Goal: Task Accomplishment & Management: Complete application form

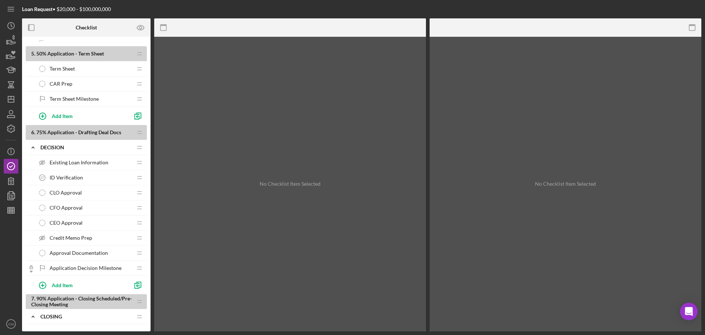
scroll to position [625, 0]
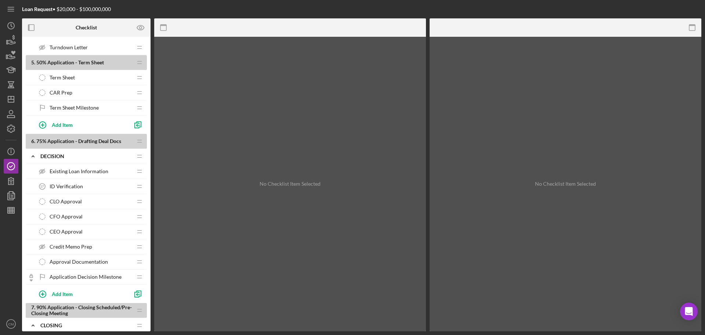
click at [57, 91] on span "CAR Prep" at bounding box center [61, 93] width 23 height 6
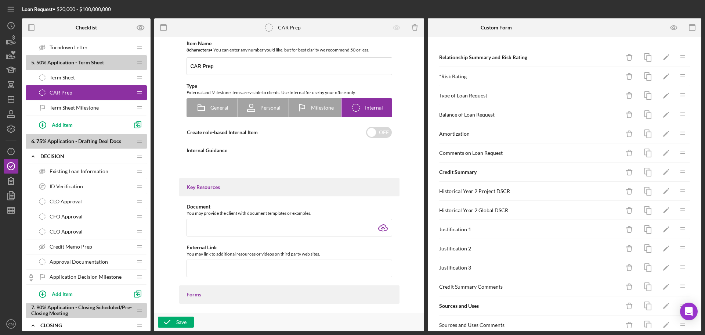
type textarea "<div> <ol> <li>Please fill out the form. This information will flow into the CA…"
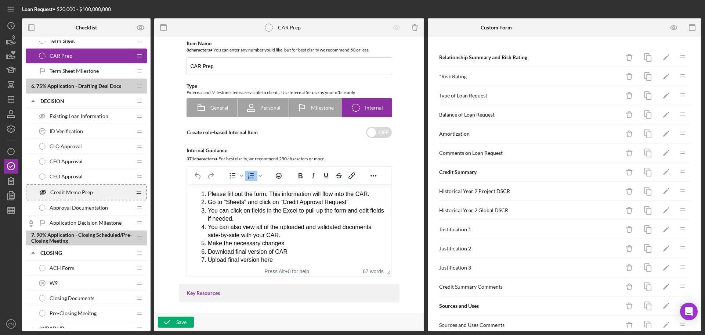
scroll to position [588, 0]
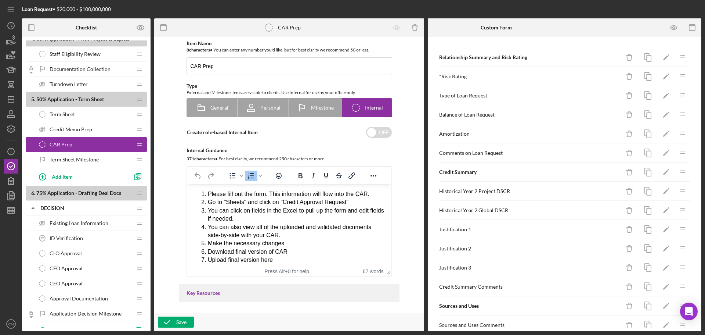
click at [69, 127] on span "Credit Memo Prep" at bounding box center [71, 129] width 43 height 6
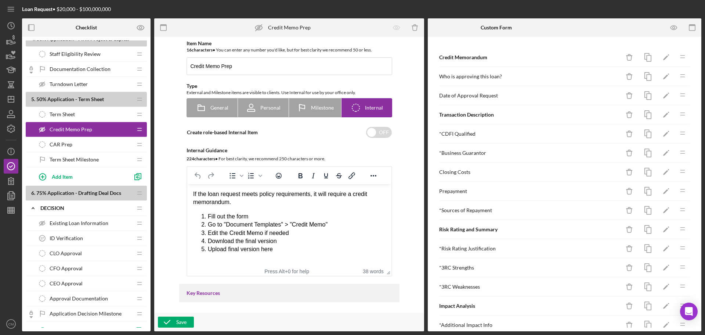
click at [73, 145] on div "CAR Prep CAR Prep" at bounding box center [83, 144] width 97 height 15
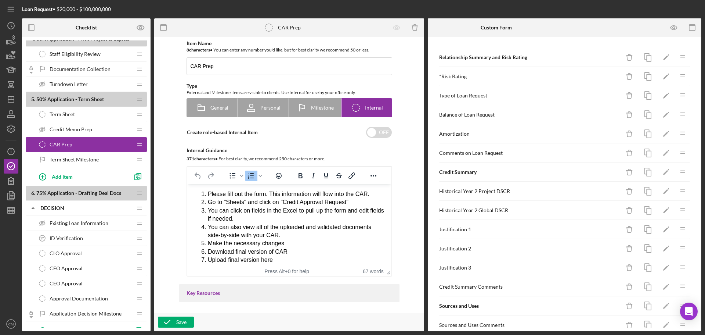
click at [75, 130] on span "Credit Memo Prep" at bounding box center [71, 129] width 43 height 6
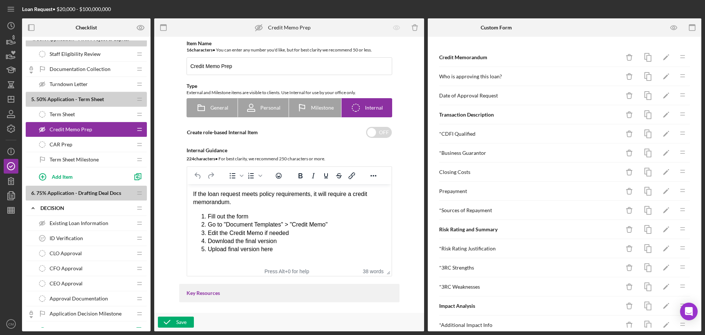
click at [71, 144] on span "CAR Prep" at bounding box center [61, 144] width 23 height 6
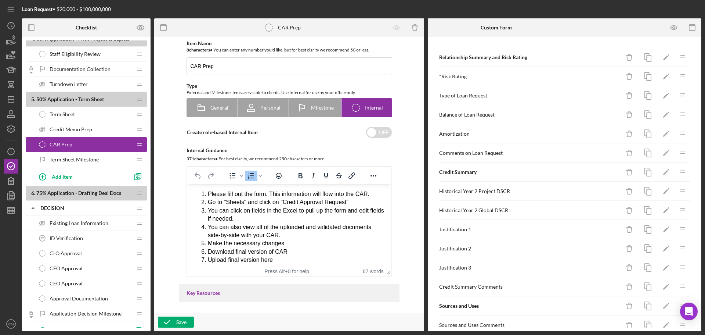
click at [75, 131] on span "Credit Memo Prep" at bounding box center [71, 129] width 43 height 6
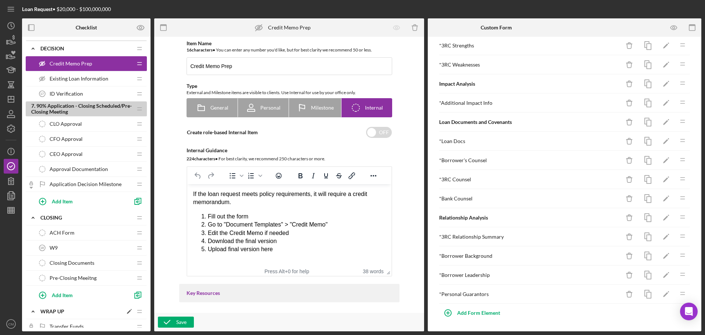
scroll to position [725, 0]
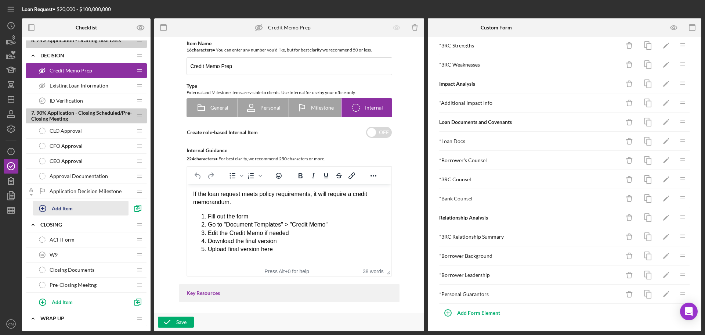
click at [45, 206] on icon "button" at bounding box center [42, 208] width 18 height 18
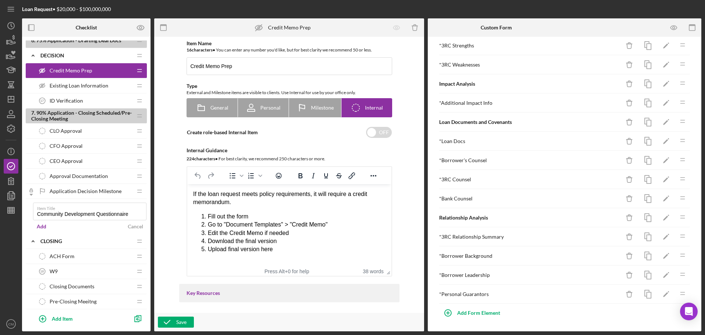
type input "Community Development Questionnaire"
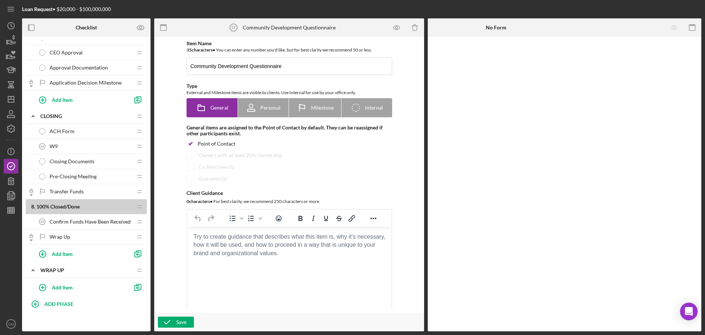
scroll to position [851, 0]
click at [128, 267] on icon "Icon/Edit" at bounding box center [129, 268] width 13 height 13
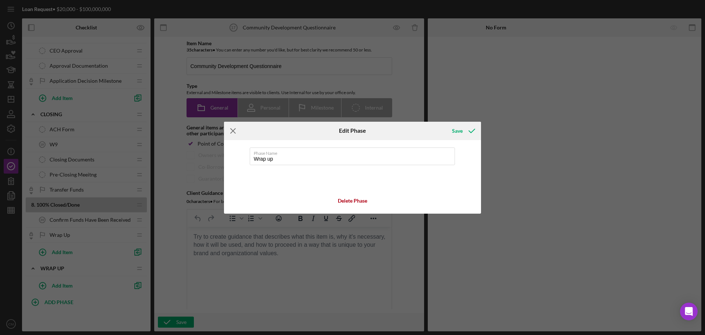
click at [234, 132] on line at bounding box center [233, 130] width 5 height 5
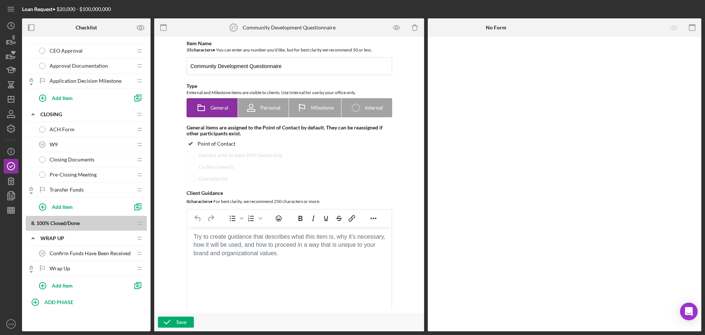
click at [59, 267] on span "Wrap Up" at bounding box center [60, 268] width 21 height 6
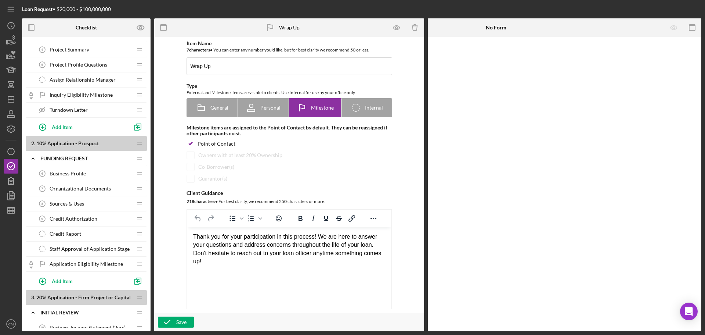
scroll to position [110, 0]
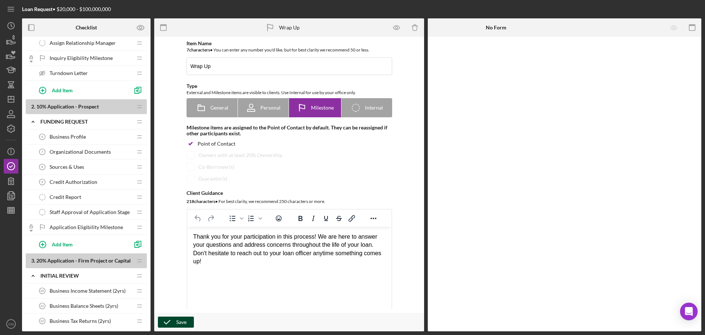
click at [181, 323] on div "Save" at bounding box center [181, 321] width 10 height 11
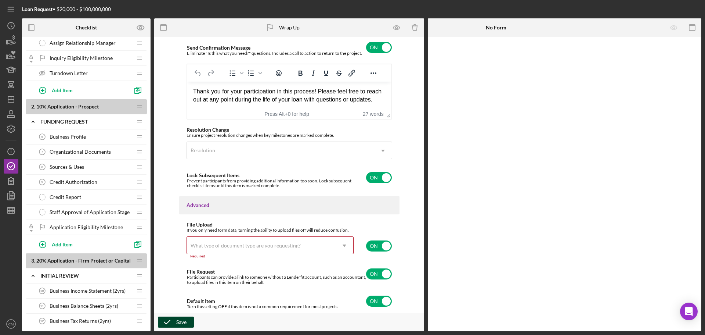
scroll to position [512, 0]
drag, startPoint x: 364, startPoint y: 255, endPoint x: 375, endPoint y: 256, distance: 11.4
click at [364, 254] on div "If you only need form data, turning the ability to upload files off will reduce…" at bounding box center [290, 244] width 206 height 35
click at [379, 247] on input "checkbox" at bounding box center [379, 245] width 26 height 11
checkbox input "false"
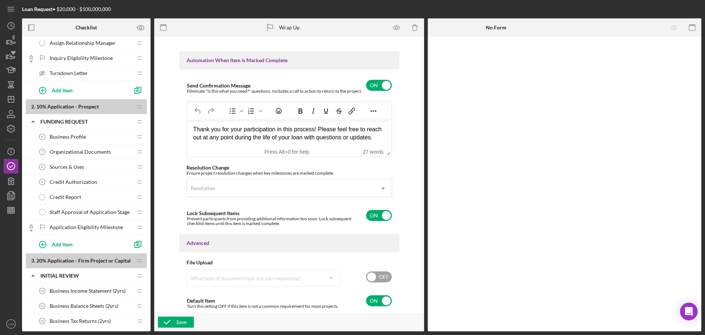
scroll to position [474, 0]
click at [178, 323] on div "Save" at bounding box center [181, 321] width 10 height 11
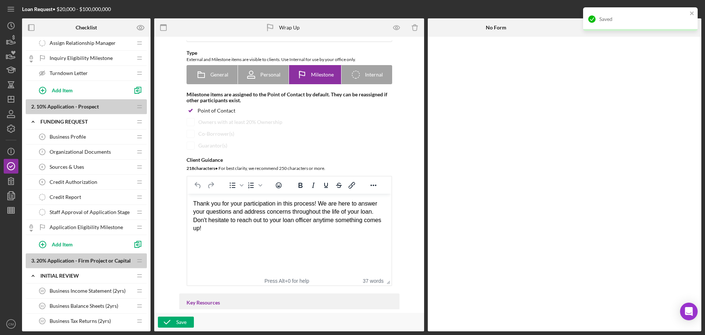
scroll to position [0, 0]
